Goal: Find specific page/section: Find specific page/section

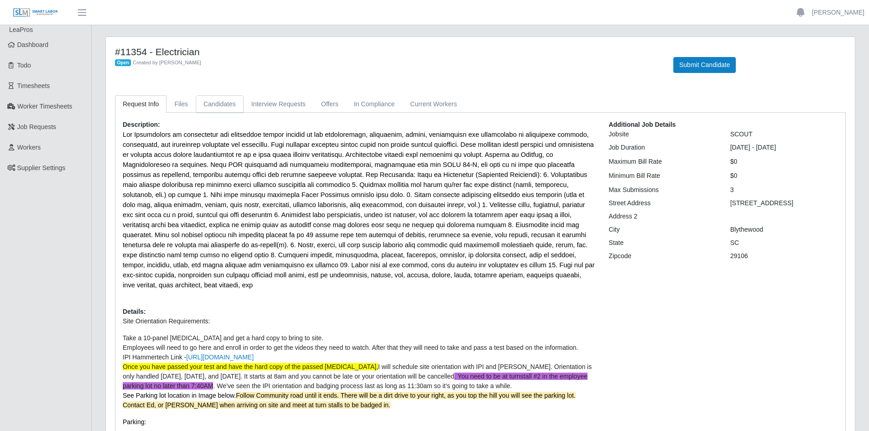
click at [216, 102] on link "Candidates" at bounding box center [220, 104] width 48 height 18
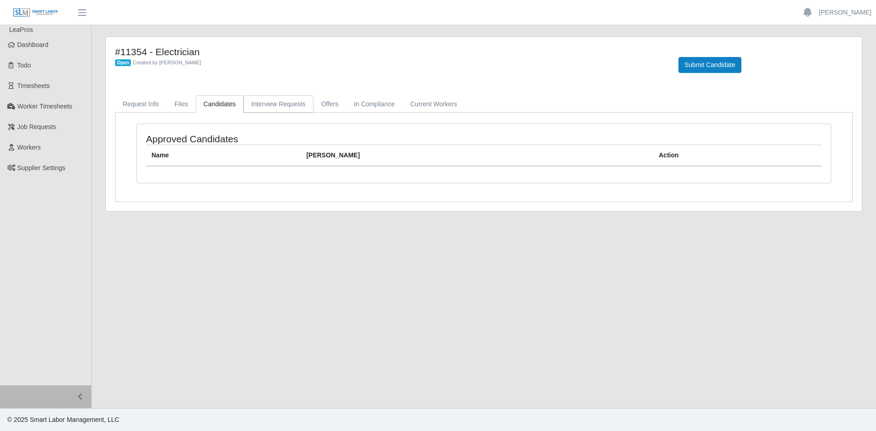
click at [281, 107] on link "Interview Requests" at bounding box center [279, 104] width 70 height 18
click at [316, 107] on link "Offers" at bounding box center [330, 104] width 33 height 18
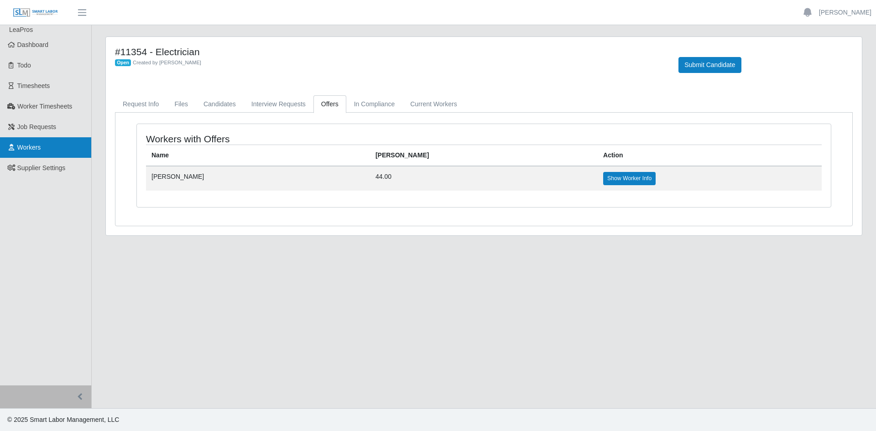
click at [46, 152] on link "Workers" at bounding box center [45, 147] width 91 height 21
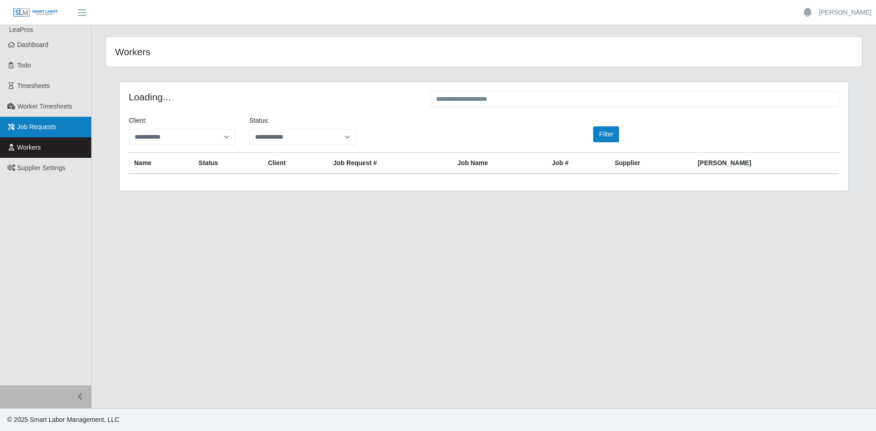
click at [42, 129] on span "Job Requests" at bounding box center [36, 126] width 39 height 7
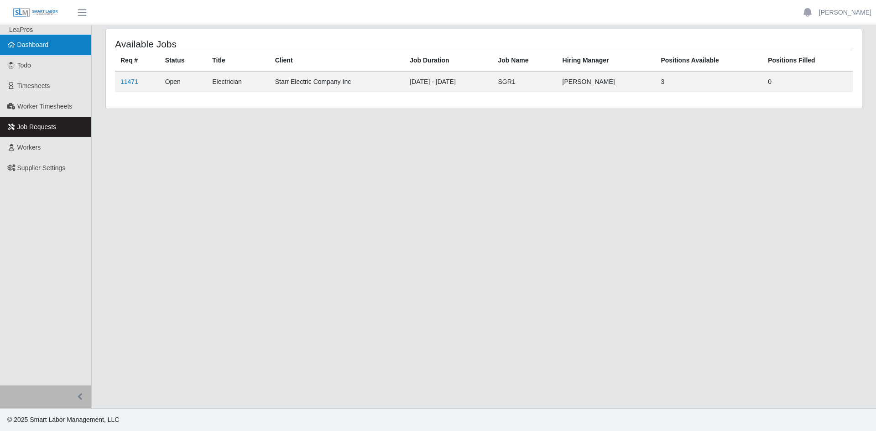
click at [47, 43] on span "Dashboard" at bounding box center [32, 44] width 31 height 7
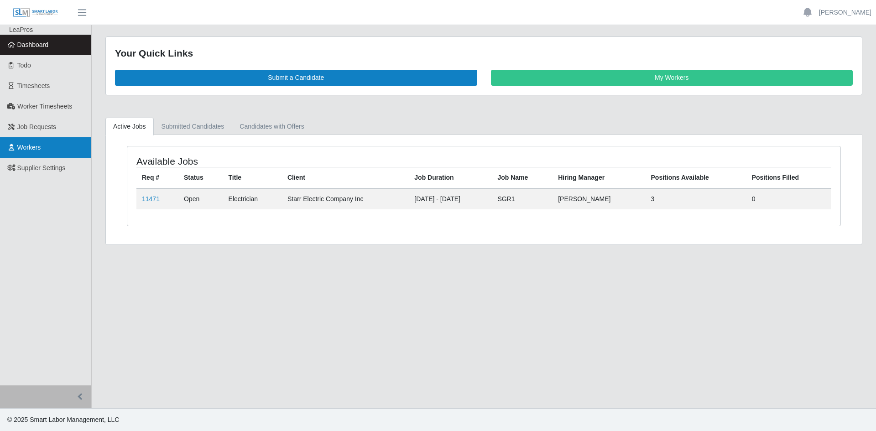
click at [37, 145] on span "Workers" at bounding box center [29, 147] width 24 height 7
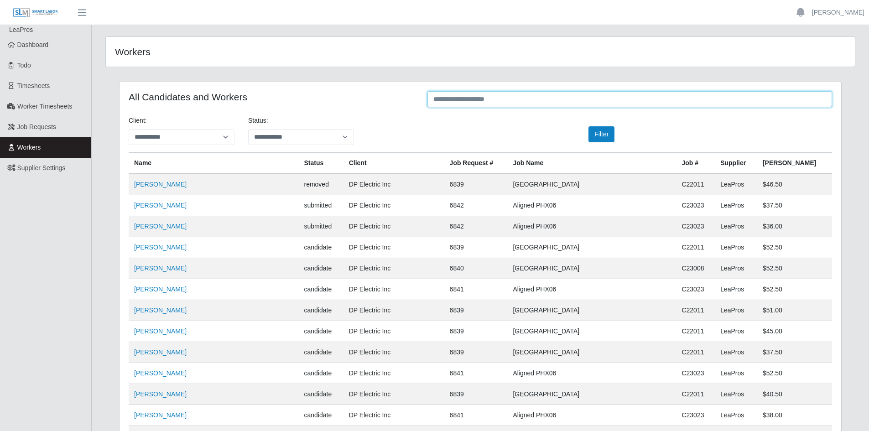
click at [581, 104] on input "text" at bounding box center [630, 99] width 405 height 16
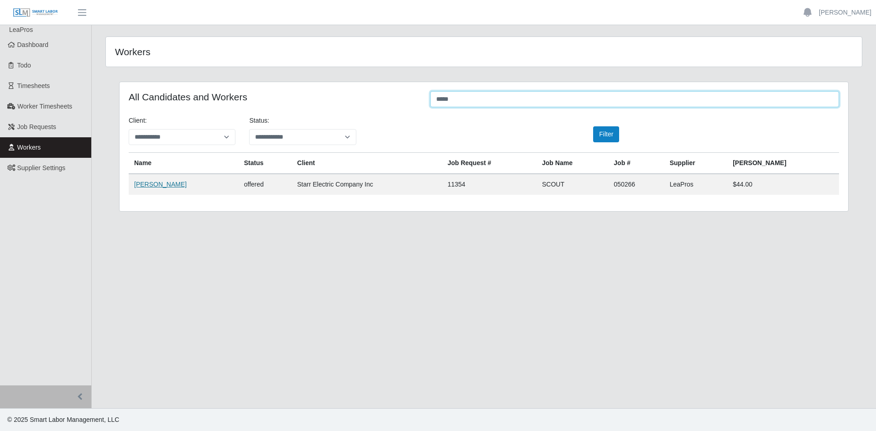
type input "*****"
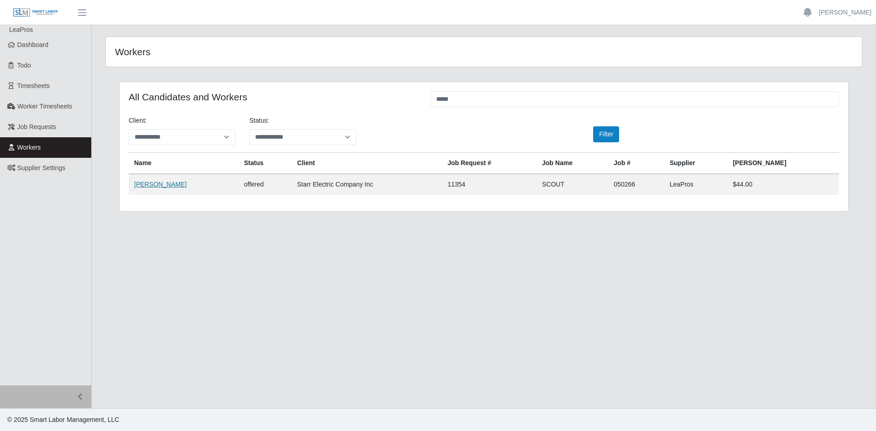
click at [147, 184] on link "[PERSON_NAME]" at bounding box center [160, 184] width 52 height 7
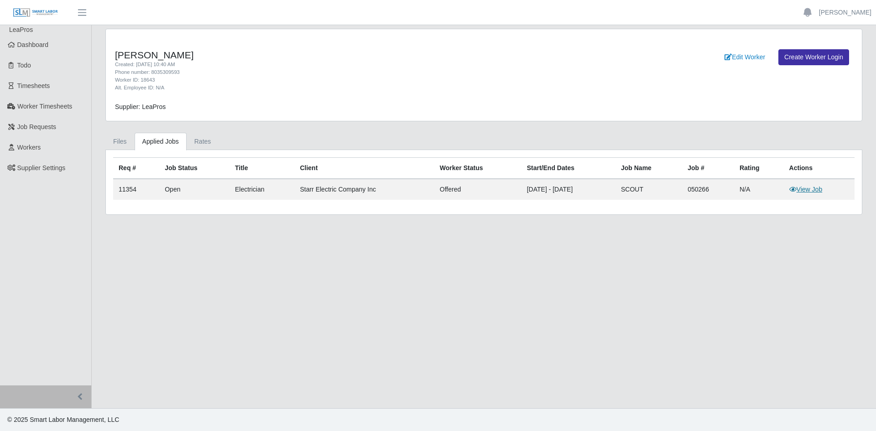
click at [808, 189] on link "View Job" at bounding box center [806, 189] width 33 height 7
